Goal: Complete application form: Complete application form

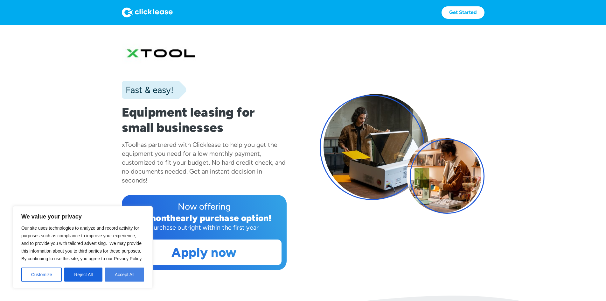
click at [120, 275] on button "Accept All" at bounding box center [124, 274] width 39 height 14
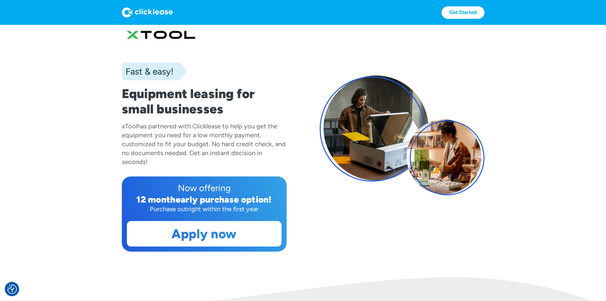
scroll to position [32, 0]
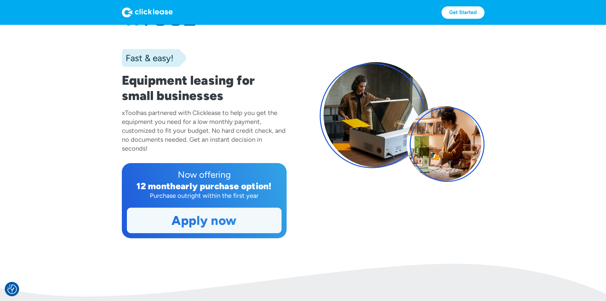
click at [180, 233] on link "Apply now" at bounding box center [204, 220] width 154 height 25
